Goal: Transaction & Acquisition: Purchase product/service

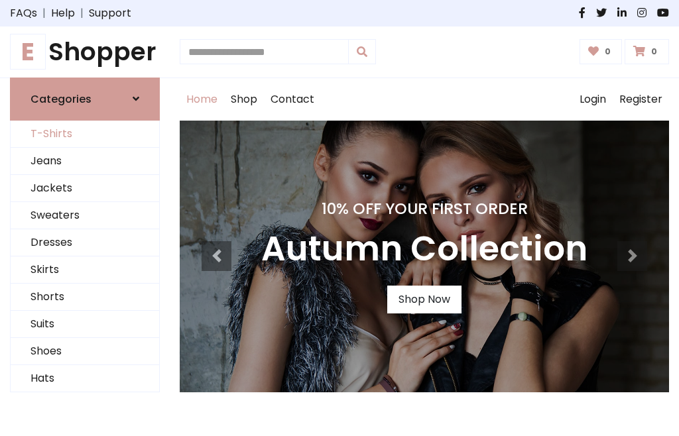
click at [85, 134] on link "T-Shirts" at bounding box center [85, 134] width 149 height 27
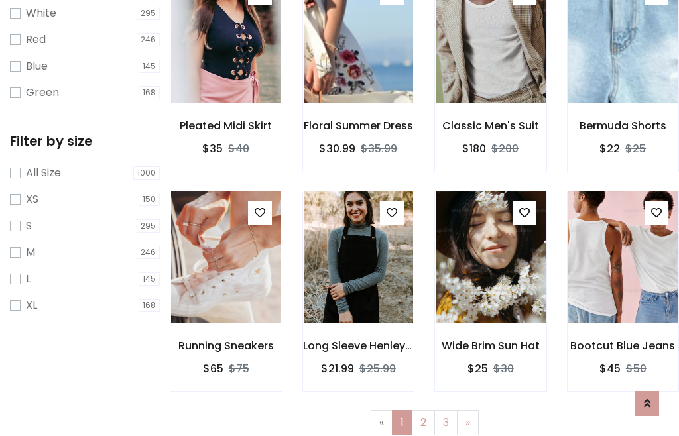
scroll to position [24, 0]
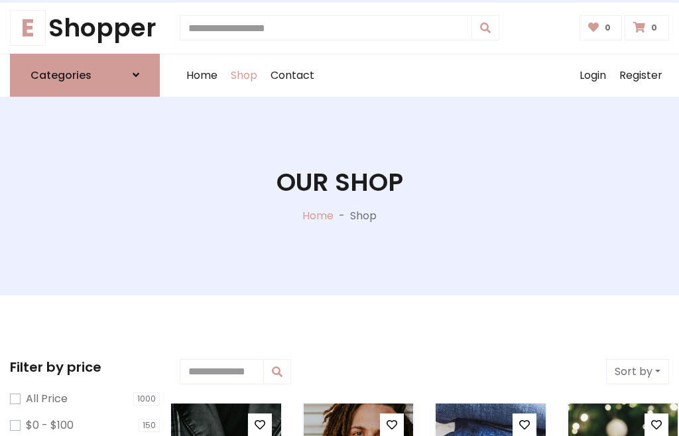
click at [340, 196] on h1 "Our Shop" at bounding box center [340, 183] width 127 height 30
click at [425, 75] on div "Home Shop Contact Log out Login Register" at bounding box center [425, 75] width 490 height 42
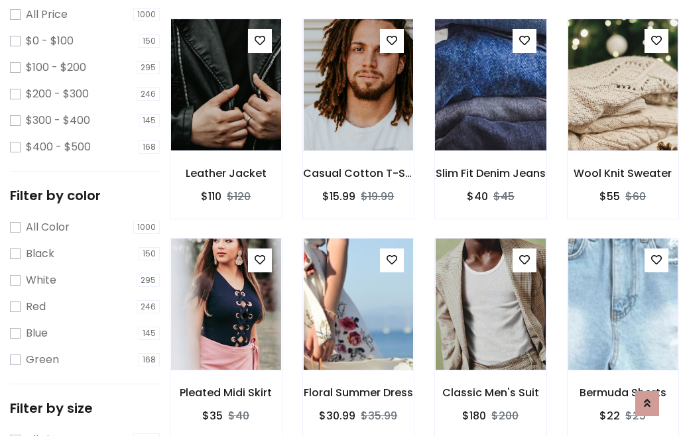
click at [490, 109] on img at bounding box center [491, 85] width 132 height 318
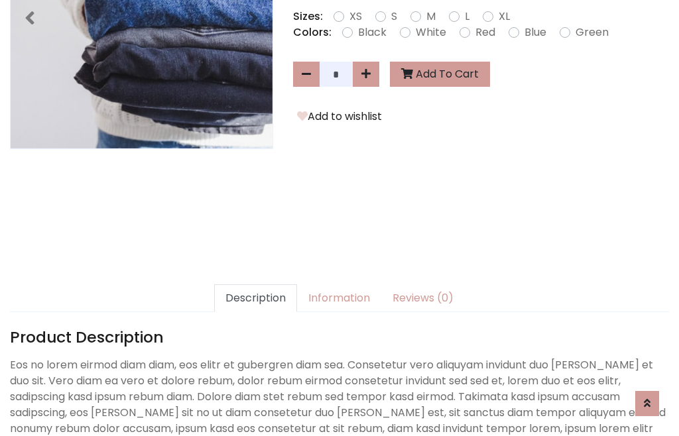
scroll to position [324, 0]
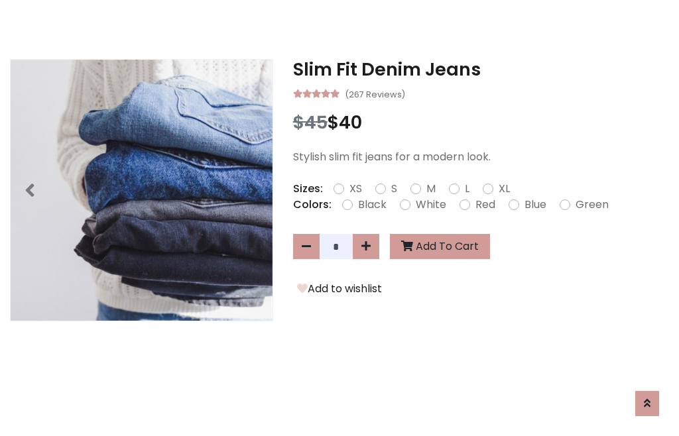
click at [481, 69] on h3 "Slim Fit Denim Jeans" at bounding box center [481, 69] width 376 height 21
